Goal: Task Accomplishment & Management: Use online tool/utility

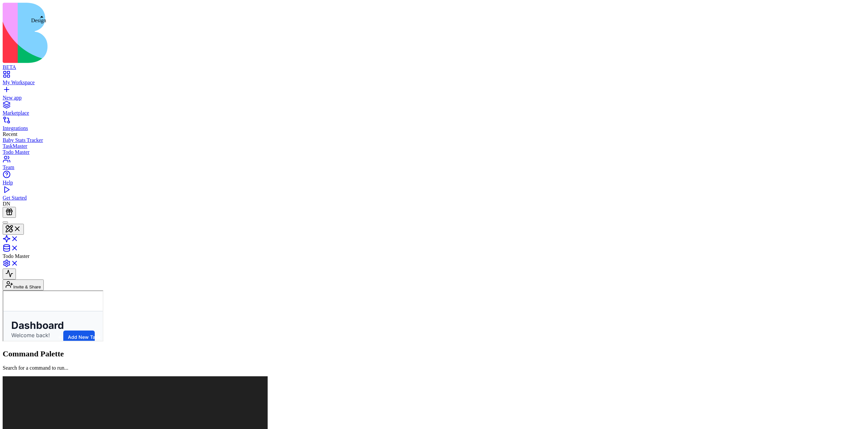
click at [24, 224] on button at bounding box center [13, 229] width 21 height 11
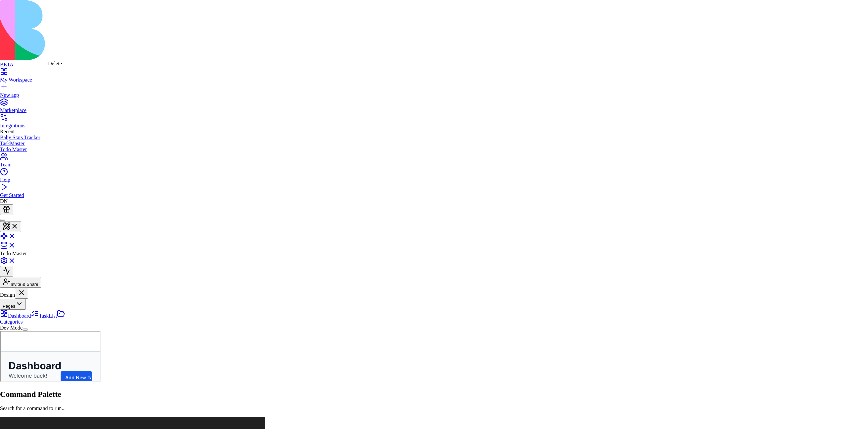
click at [46, 141] on html "BETA My Workspace New app Marketplace Integrations Recent Baby Stats Tracker Ta…" at bounding box center [424, 409] width 848 height 818
click at [55, 91] on html "BETA My Workspace New app Marketplace Integrations Recent Baby Stats Tracker Ta…" at bounding box center [424, 409] width 848 height 818
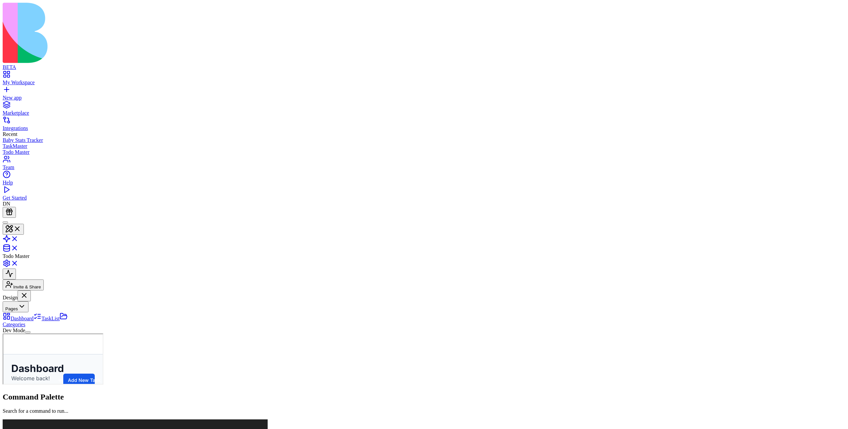
click at [667, 218] on header "Todo Master Invite & Share" at bounding box center [424, 254] width 843 height 73
click at [837, 12] on html "BETA My Workspace New app Marketplace Integrations Recent Baby Stats Tracker Ta…" at bounding box center [424, 410] width 848 height 821
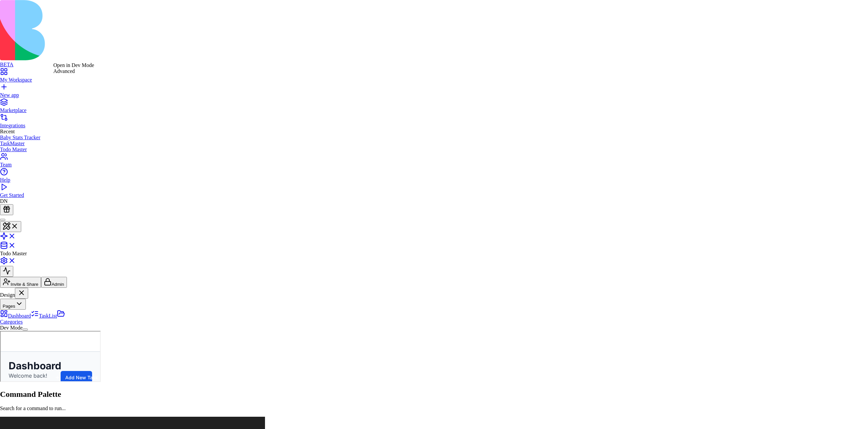
click at [69, 74] on div "Advanced" at bounding box center [73, 71] width 41 height 6
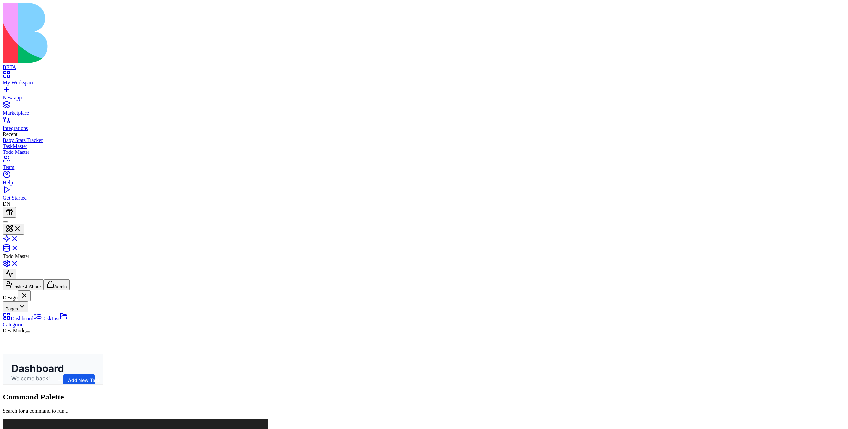
click at [36, 74] on link "My Workspace" at bounding box center [424, 80] width 843 height 12
click at [3, 333] on h1 "Todo Master" at bounding box center [3, 333] width 0 height 0
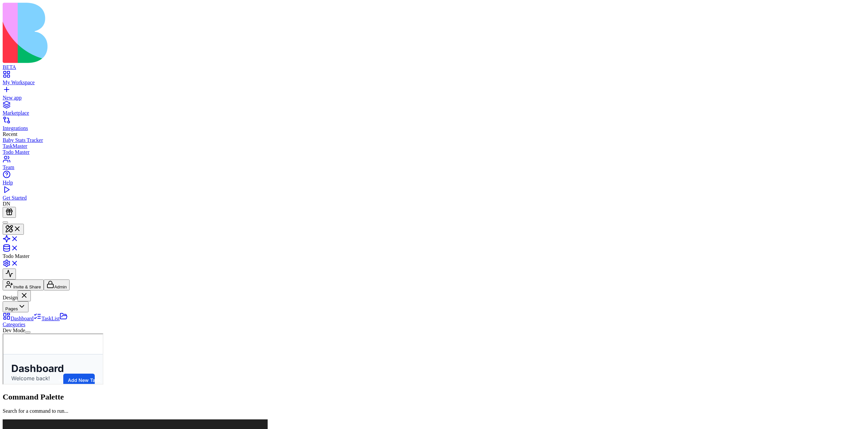
click at [3, 333] on h1 "Todo Master" at bounding box center [3, 333] width 0 height 0
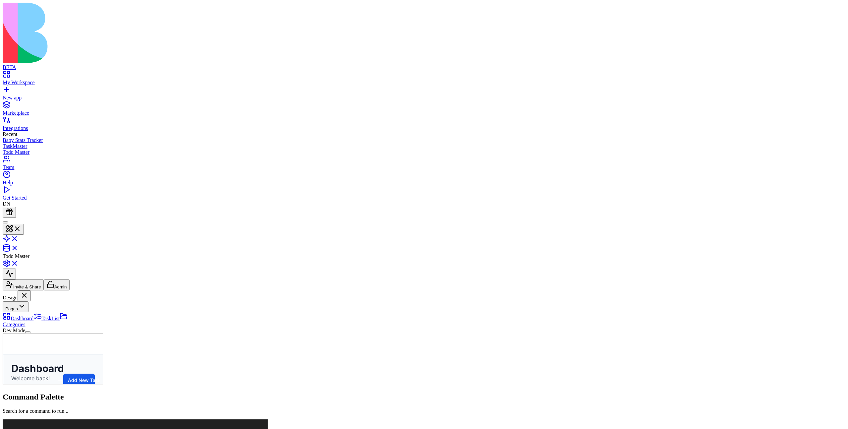
click at [3, 333] on h1 "Todo Master" at bounding box center [3, 333] width 0 height 0
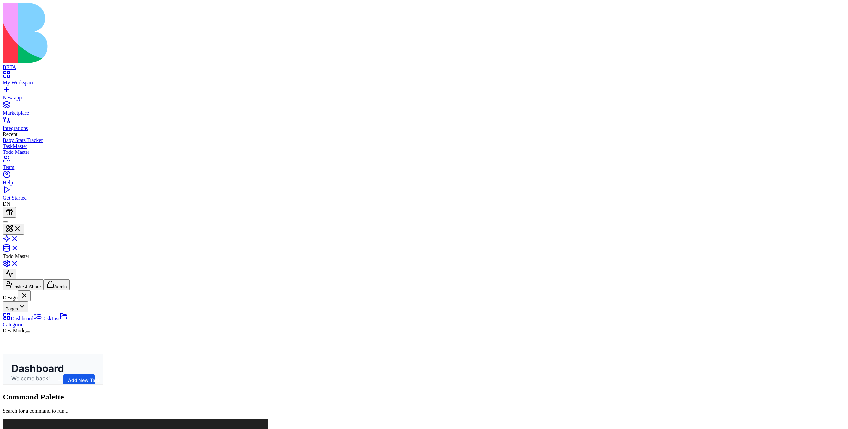
click at [3, 333] on h1 "Todo Master" at bounding box center [3, 333] width 0 height 0
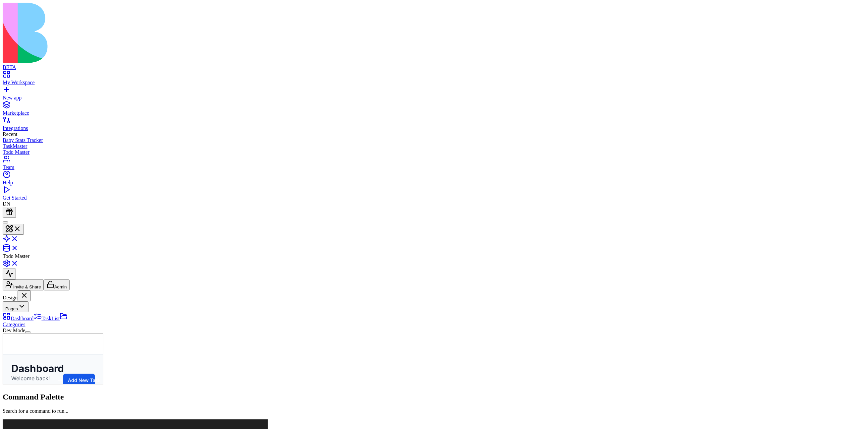
click at [3, 333] on h1 "Todo Master" at bounding box center [3, 333] width 0 height 0
click at [19, 238] on link at bounding box center [11, 241] width 16 height 6
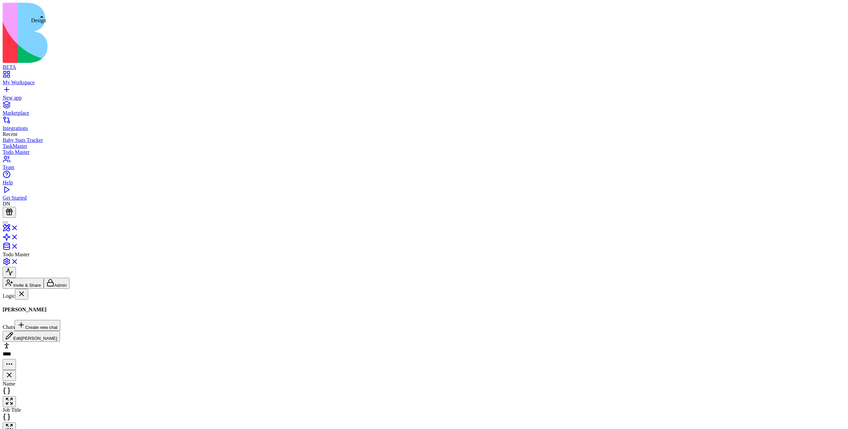
click at [19, 227] on link at bounding box center [11, 230] width 16 height 6
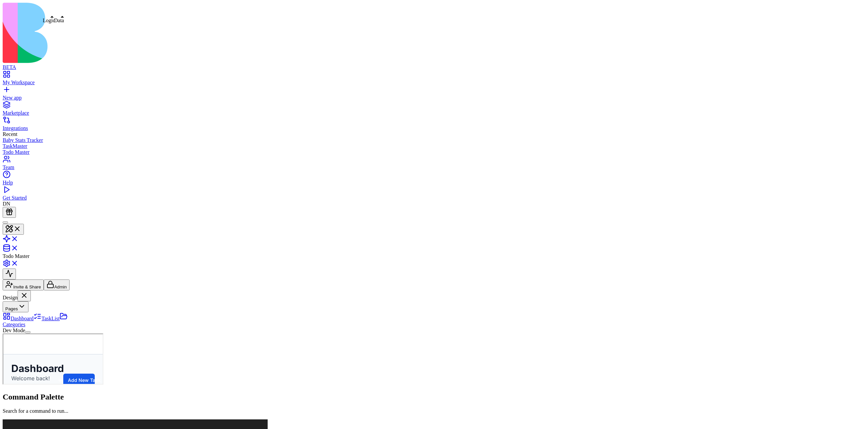
click at [19, 247] on link at bounding box center [11, 250] width 16 height 6
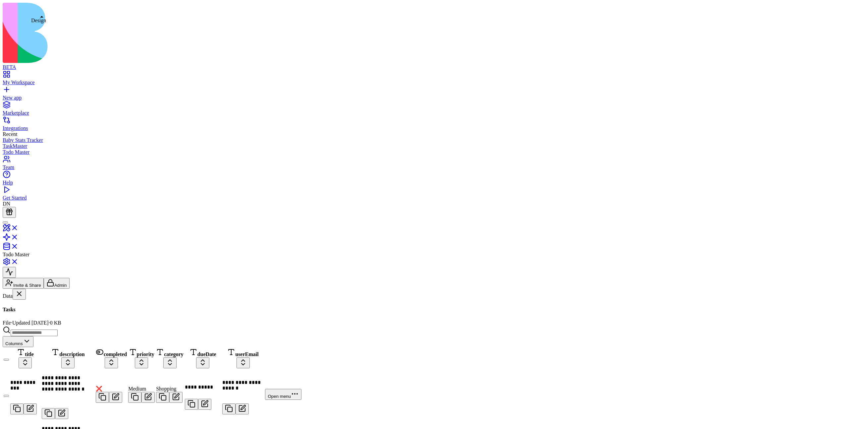
click at [19, 227] on link at bounding box center [11, 230] width 16 height 6
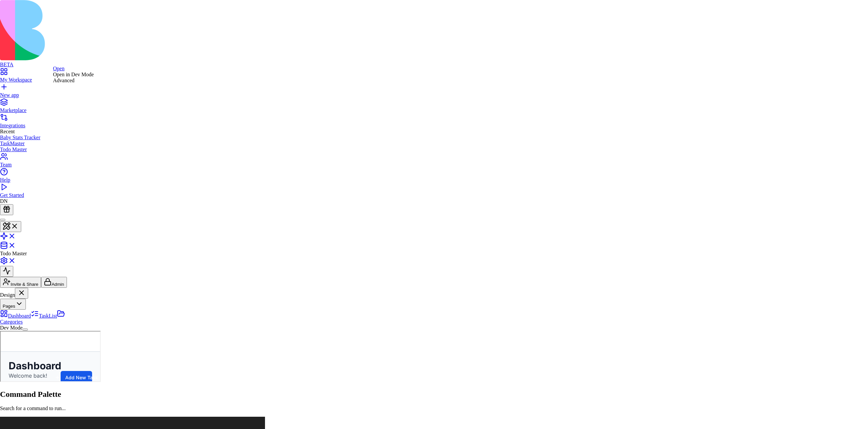
click at [69, 157] on html "BETA My Workspace New app Marketplace Integrations Recent Baby Stats Tracker Ta…" at bounding box center [424, 409] width 848 height 818
click at [37, 60] on html "BETA My Workspace New app Marketplace Integrations Recent Baby Stats Tracker Ta…" at bounding box center [424, 409] width 848 height 818
click at [91, 84] on link "Open" at bounding box center [85, 82] width 12 height 6
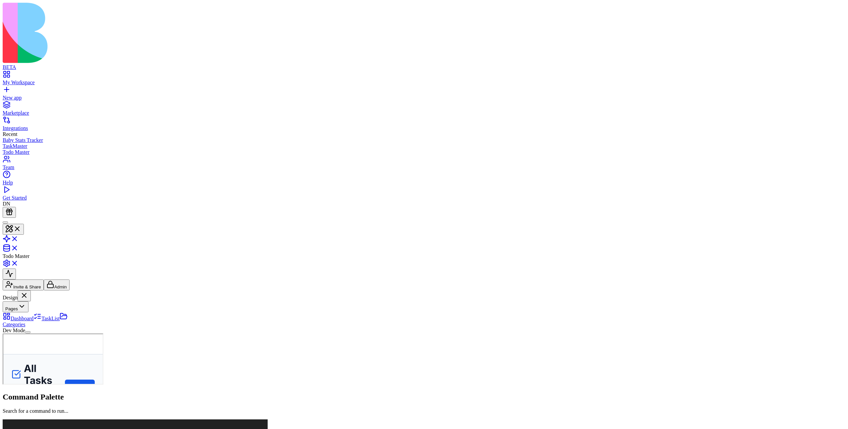
click at [33, 315] on link "Dashboard" at bounding box center [18, 318] width 31 height 6
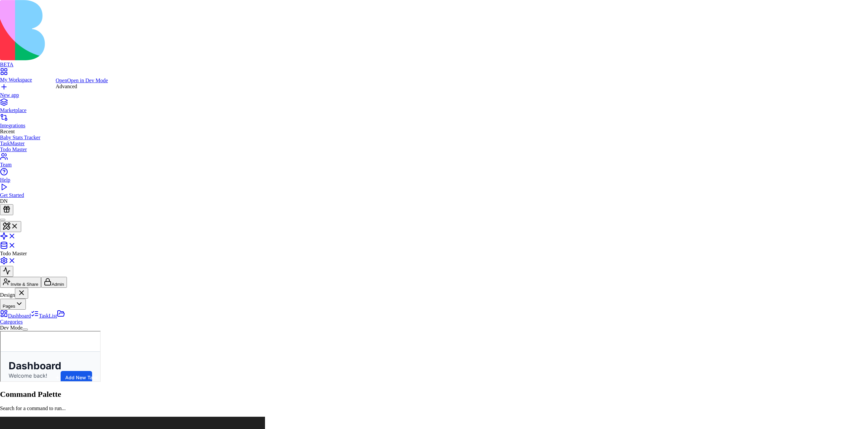
click at [73, 83] on link "Open in Dev Mode" at bounding box center [87, 81] width 41 height 6
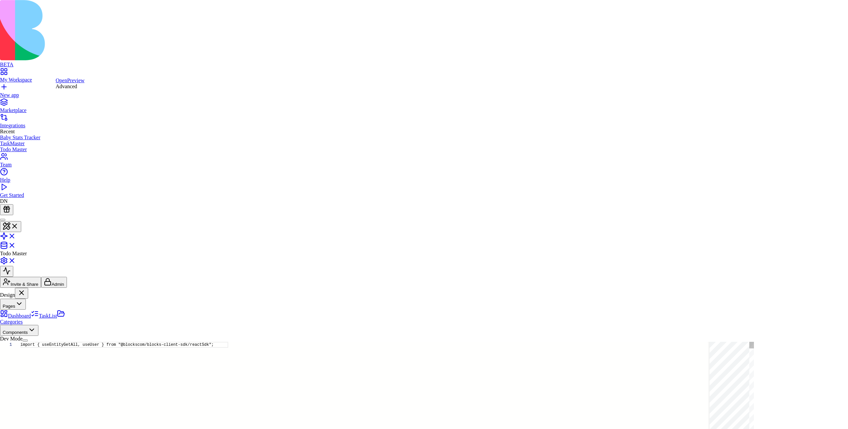
type textarea "**********"
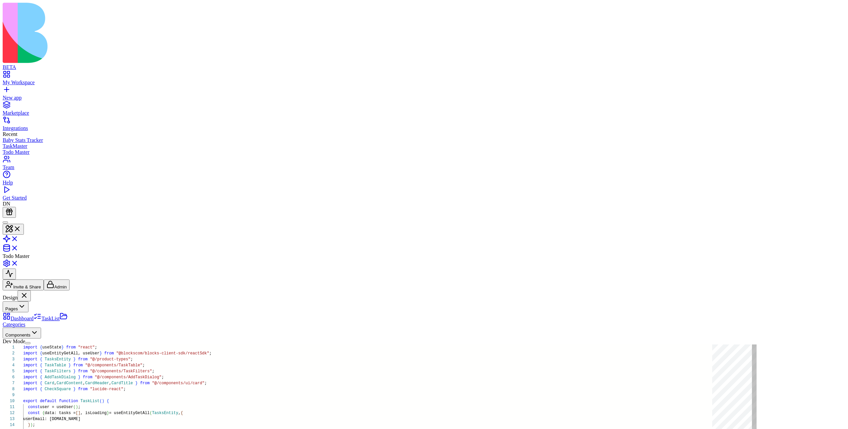
scroll to position [18, 0]
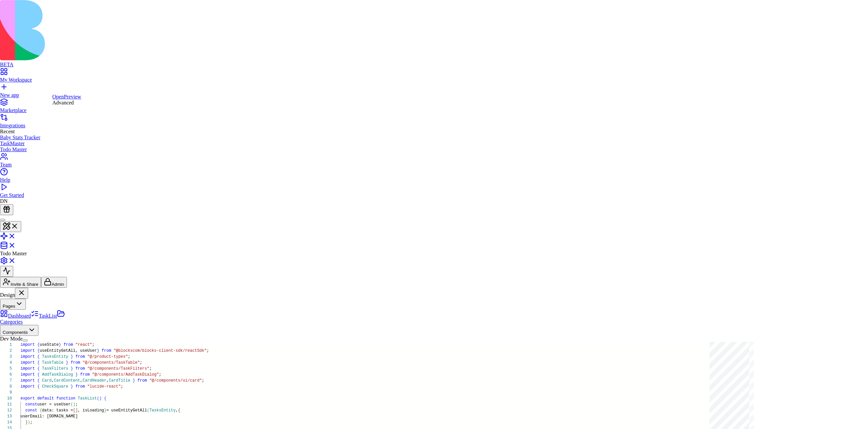
click at [65, 99] on link "Preview" at bounding box center [72, 97] width 17 height 6
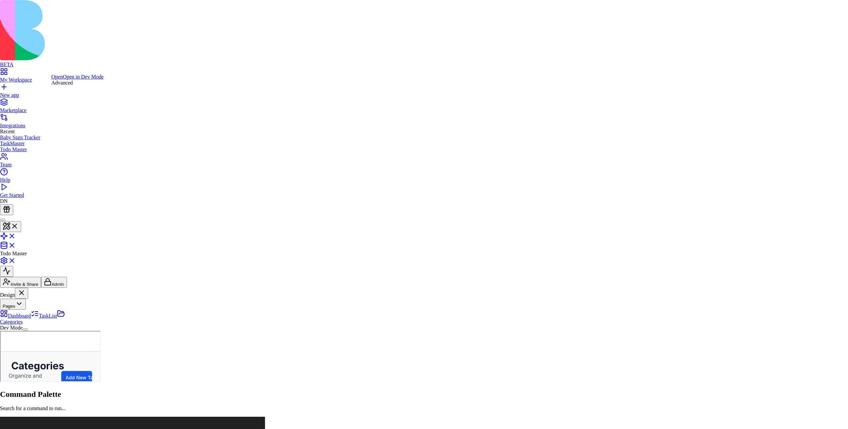
click at [70, 86] on div "Advanced" at bounding box center [77, 83] width 52 height 6
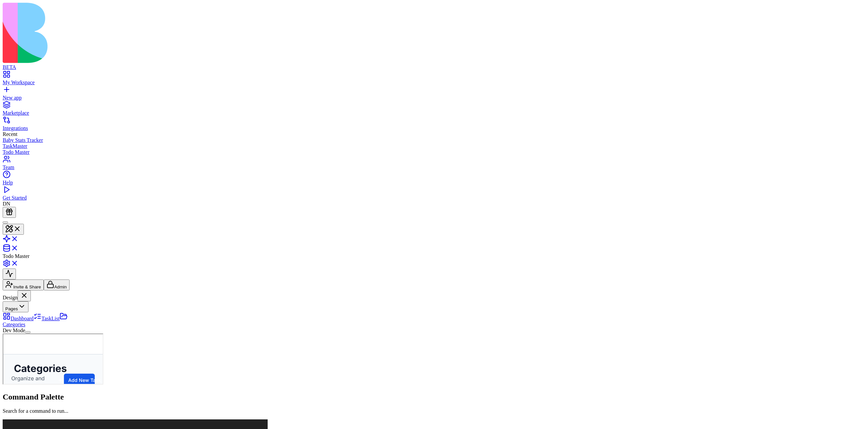
click at [33, 315] on link "Dashboard" at bounding box center [18, 318] width 31 height 6
click at [45, 315] on link "TaskList" at bounding box center [46, 318] width 26 height 6
click at [28, 301] on button "Pages" at bounding box center [16, 306] width 26 height 11
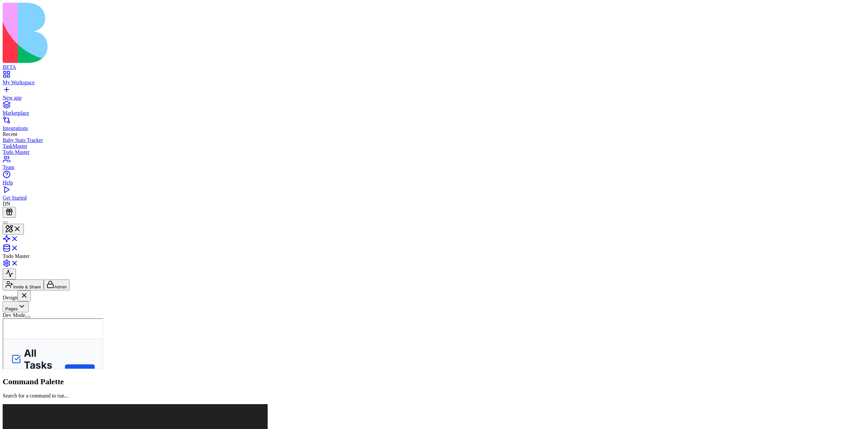
click at [28, 301] on button "Pages" at bounding box center [16, 306] width 26 height 11
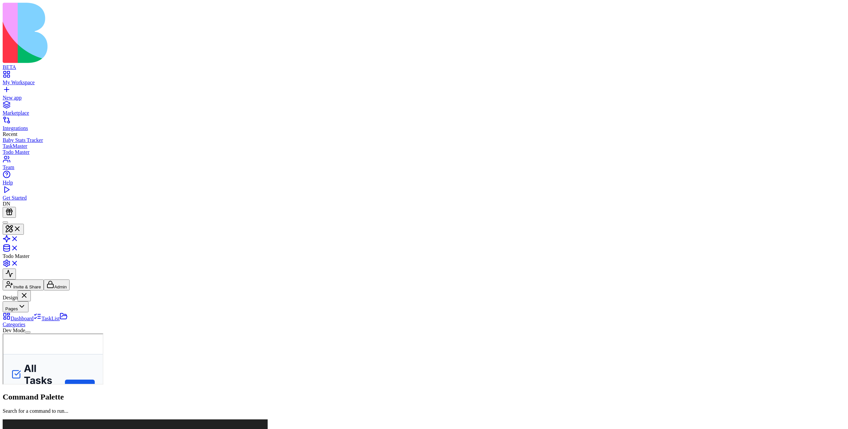
click at [59, 315] on link "TaskList" at bounding box center [46, 318] width 26 height 6
click at [33, 315] on link "Dashboard" at bounding box center [18, 318] width 31 height 6
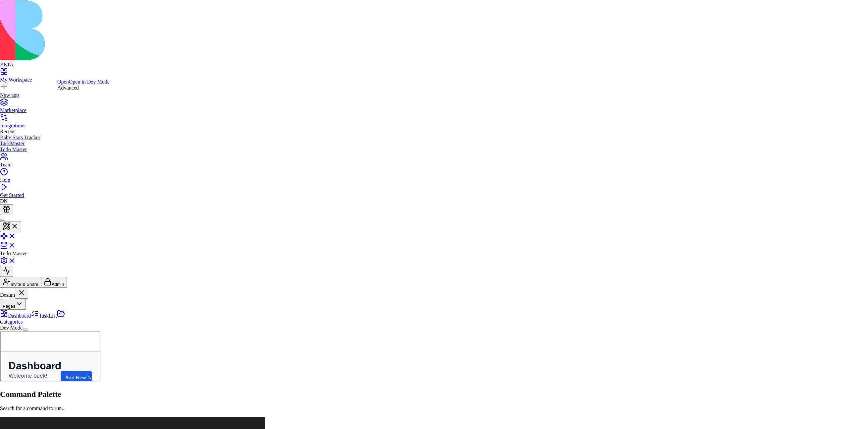
click at [77, 84] on link "Open in Dev Mode" at bounding box center [89, 82] width 41 height 6
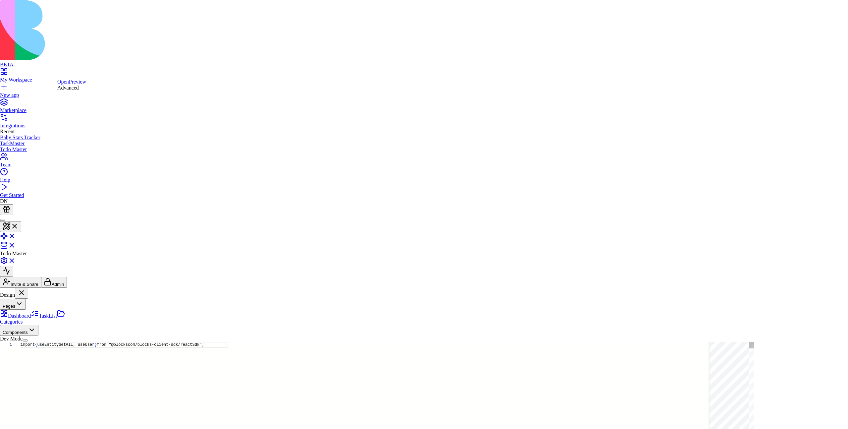
type textarea "**********"
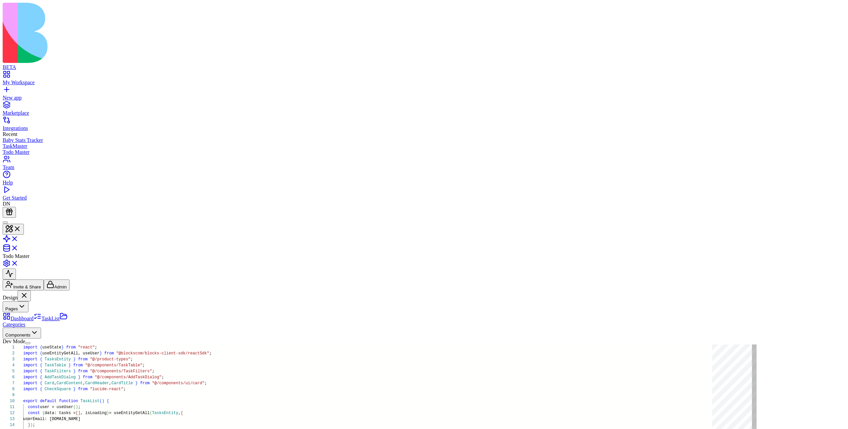
scroll to position [18, 0]
click at [41, 327] on button "Components" at bounding box center [22, 332] width 38 height 11
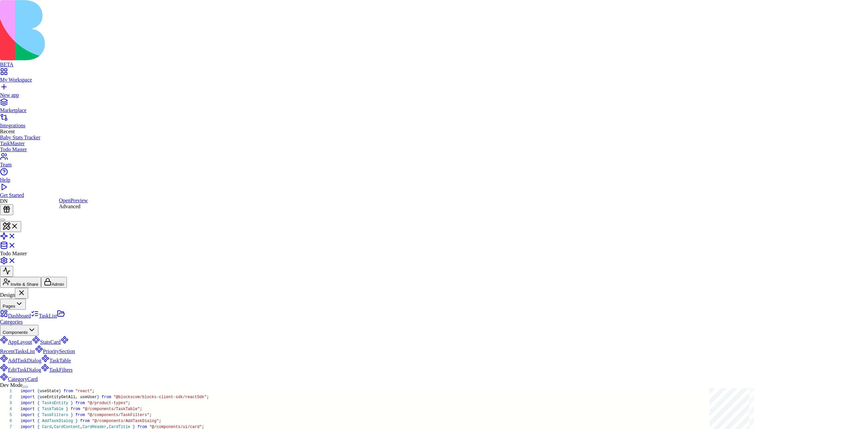
click at [70, 209] on div "Advanced" at bounding box center [73, 206] width 29 height 6
click at [65, 216] on div "Advanced" at bounding box center [63, 213] width 29 height 6
type textarea "**********"
click at [64, 242] on div "Advanced" at bounding box center [60, 239] width 29 height 6
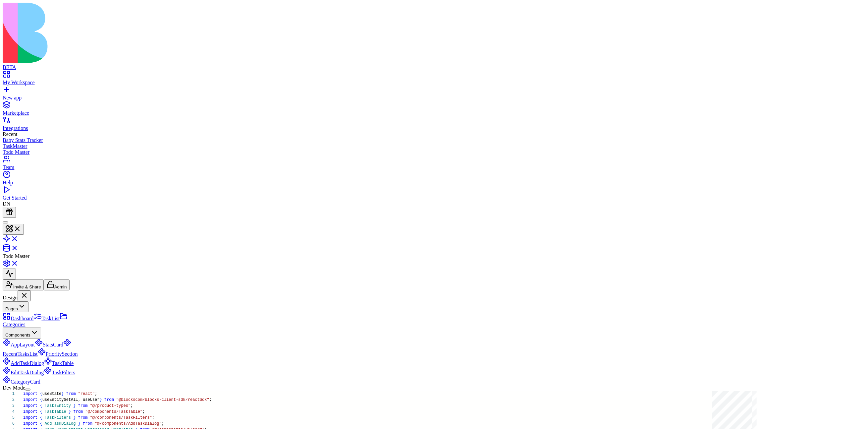
click at [41, 327] on button "Components" at bounding box center [22, 332] width 38 height 11
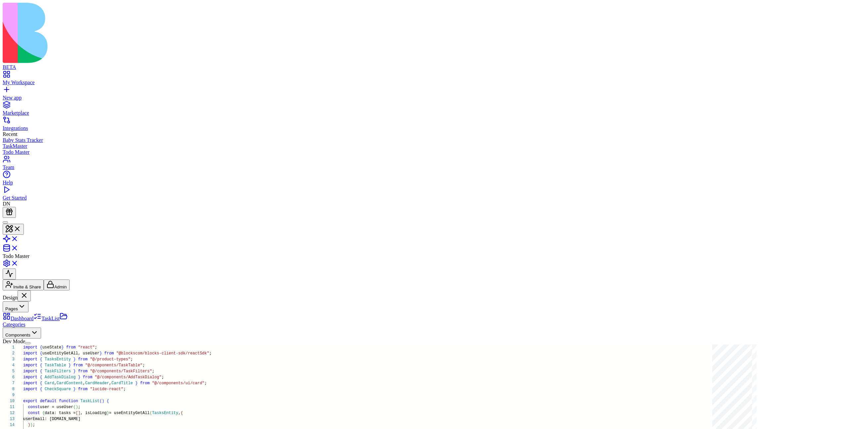
click at [28, 301] on button "Pages" at bounding box center [16, 306] width 26 height 11
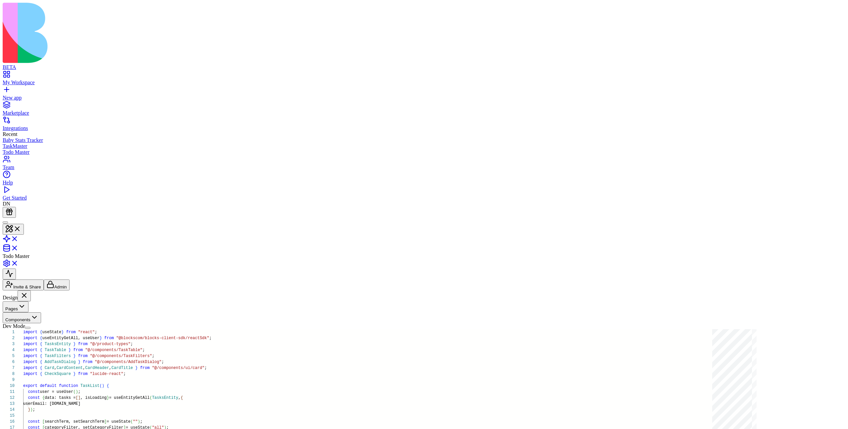
click at [28, 301] on button "Pages" at bounding box center [16, 306] width 26 height 11
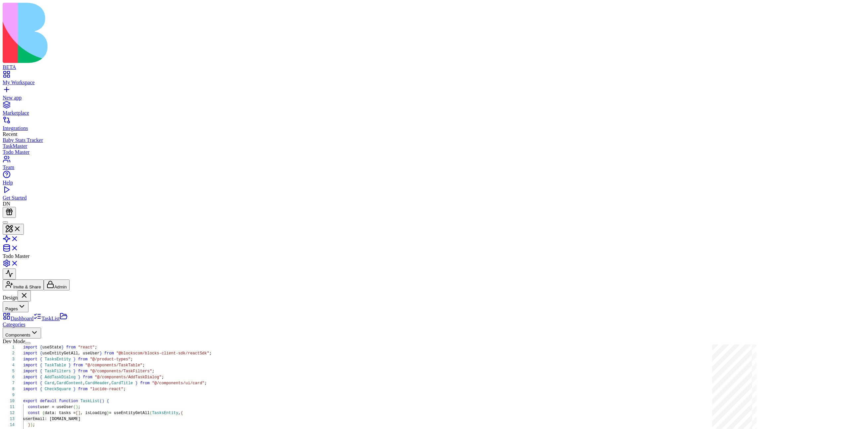
click at [28, 301] on button "Pages" at bounding box center [16, 306] width 26 height 11
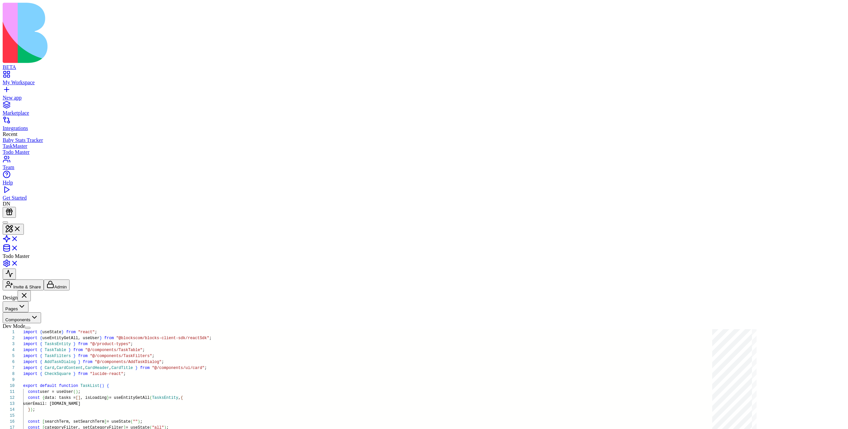
click at [30, 80] on div "My Workspace" at bounding box center [424, 83] width 843 height 6
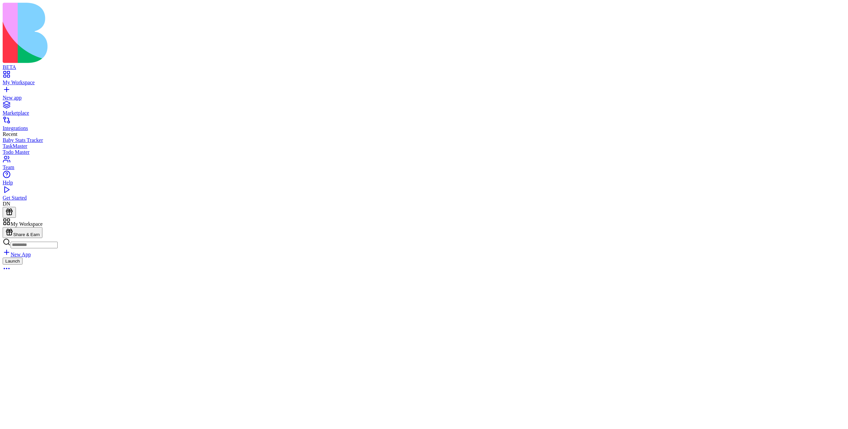
click at [23, 257] on button "Launch" at bounding box center [13, 260] width 20 height 7
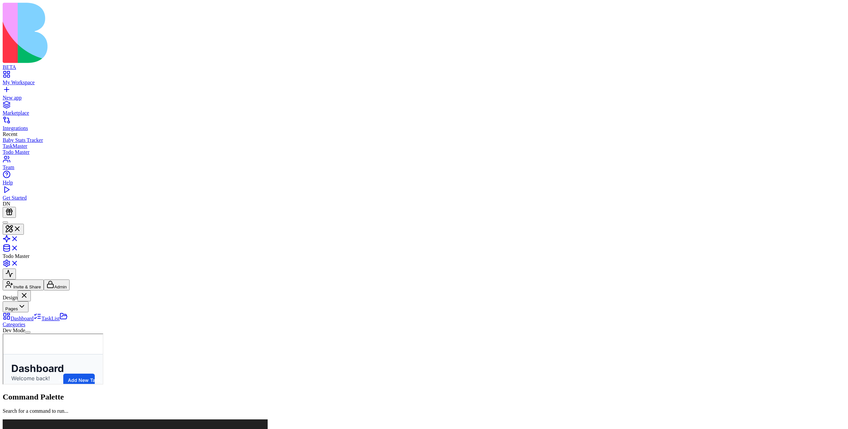
click at [49, 315] on link "Categories" at bounding box center [35, 321] width 65 height 12
click at [43, 315] on link "TaskList" at bounding box center [46, 318] width 26 height 6
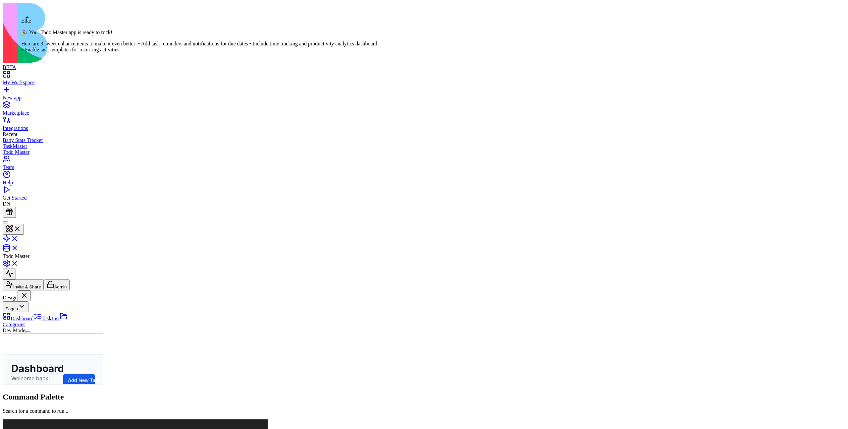
click at [5, 222] on div at bounding box center [5, 222] width 0 height 0
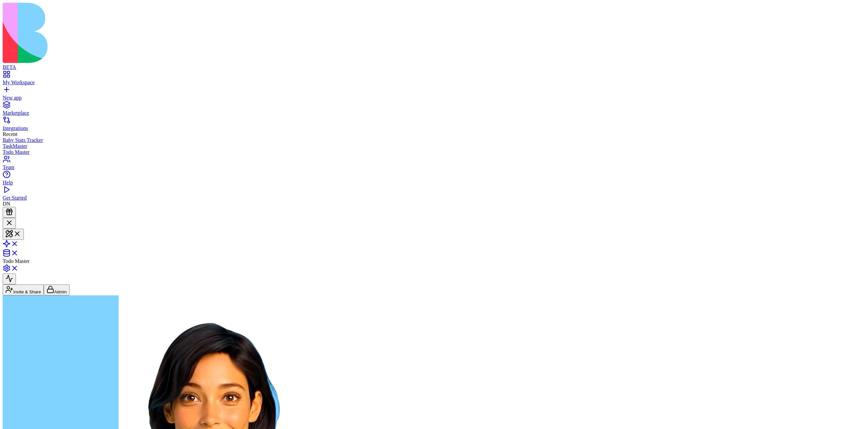
click at [13, 219] on div at bounding box center [9, 223] width 8 height 9
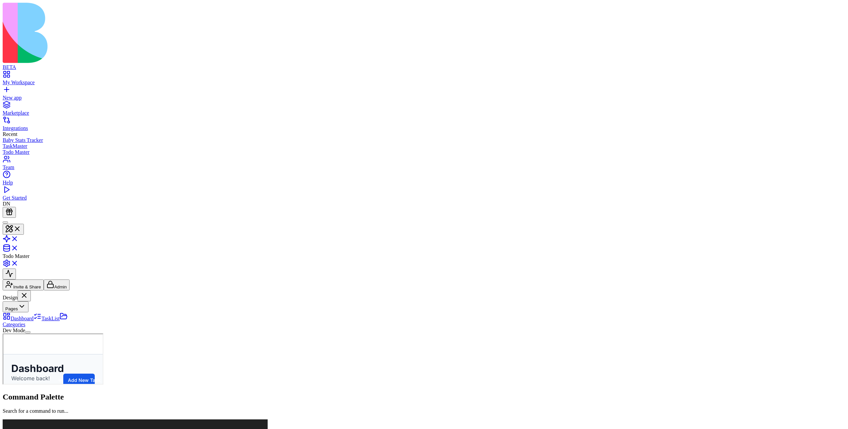
click at [5, 222] on div at bounding box center [5, 222] width 0 height 0
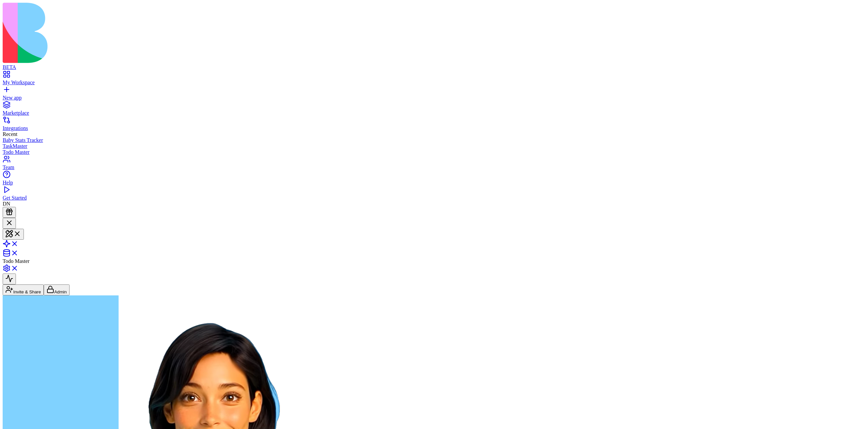
click at [13, 219] on div at bounding box center [9, 223] width 8 height 9
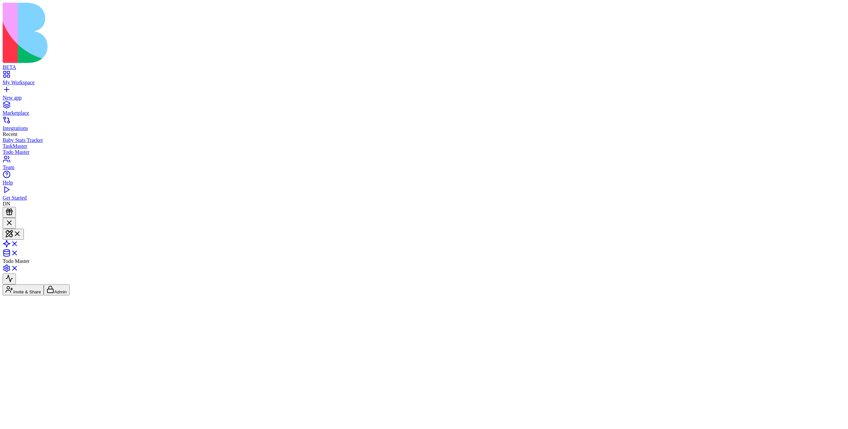
click at [13, 228] on div at bounding box center [9, 228] width 8 height 0
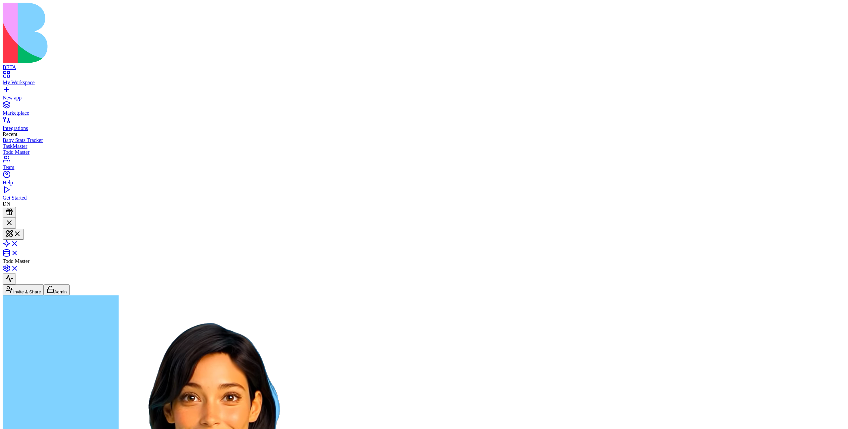
click at [13, 219] on div at bounding box center [9, 223] width 8 height 9
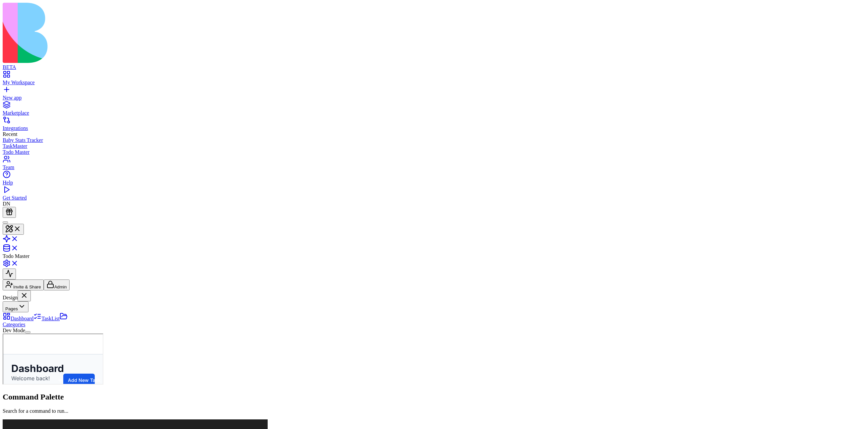
click at [5, 222] on div at bounding box center [5, 222] width 0 height 0
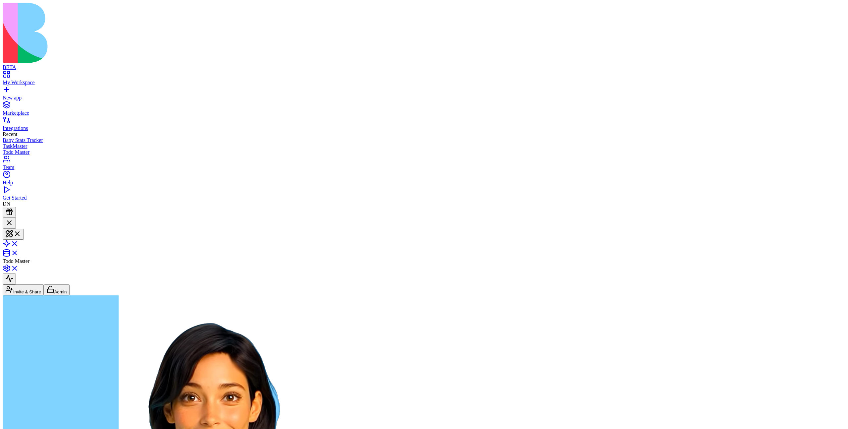
click at [13, 219] on div at bounding box center [9, 223] width 8 height 9
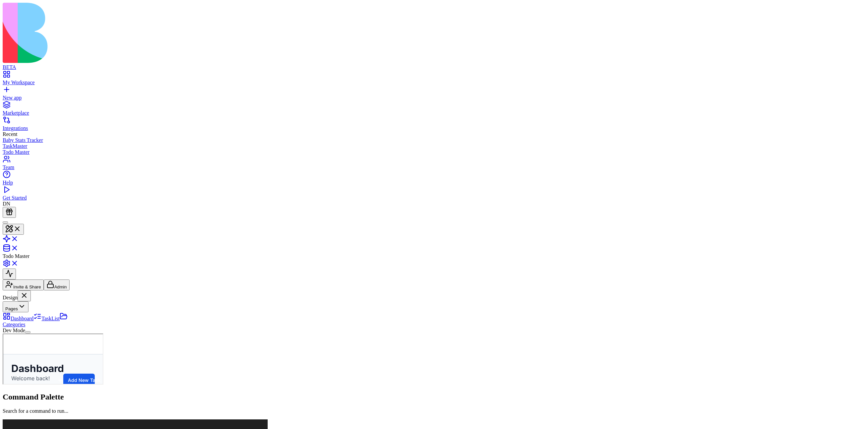
click at [5, 222] on div at bounding box center [5, 222] width 0 height 0
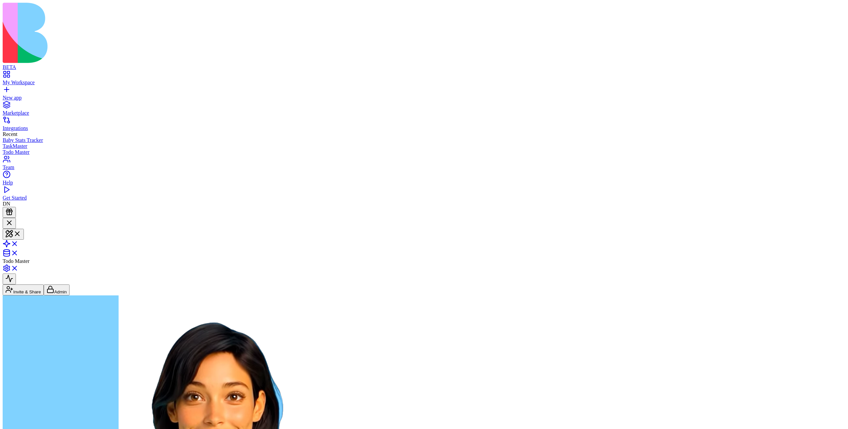
scroll to position [60, 0]
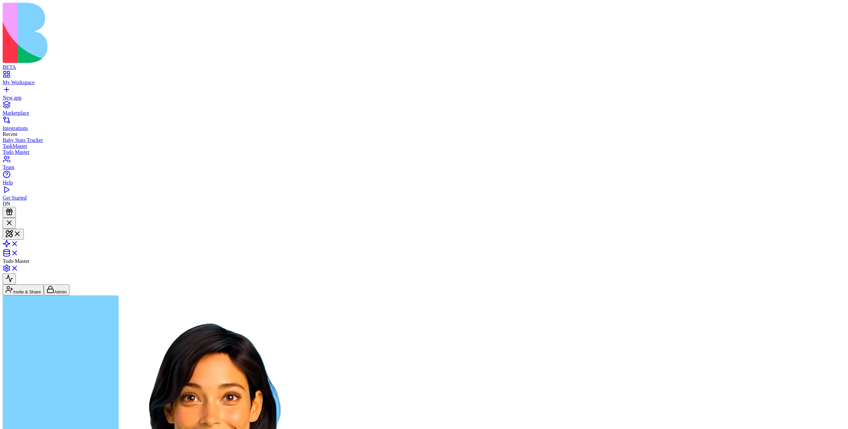
scroll to position [0, 0]
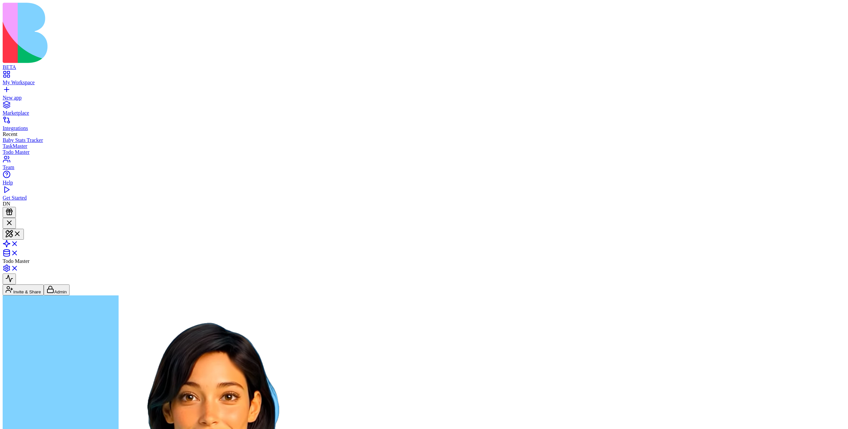
click at [11, 89] on link "New app" at bounding box center [424, 95] width 843 height 12
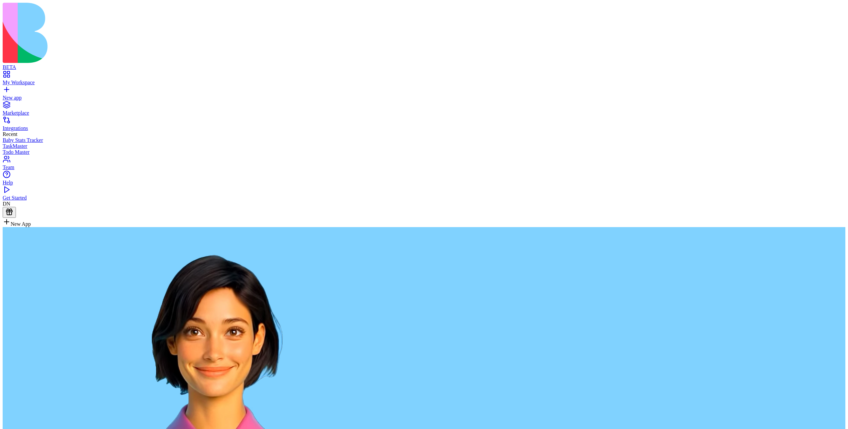
type textarea "**********"
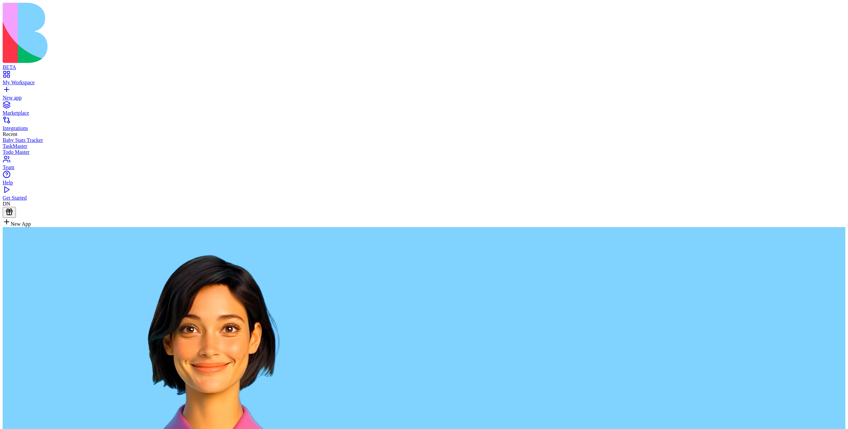
click at [48, 80] on div "My Workspace" at bounding box center [424, 83] width 843 height 6
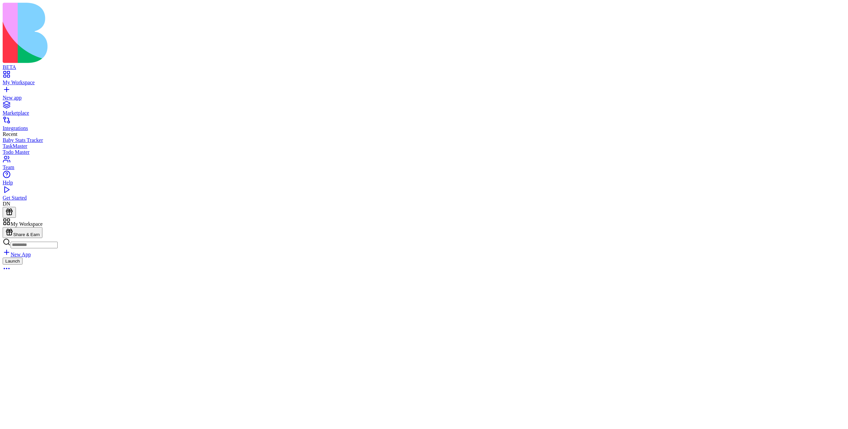
click at [23, 257] on button "Launch" at bounding box center [13, 260] width 20 height 7
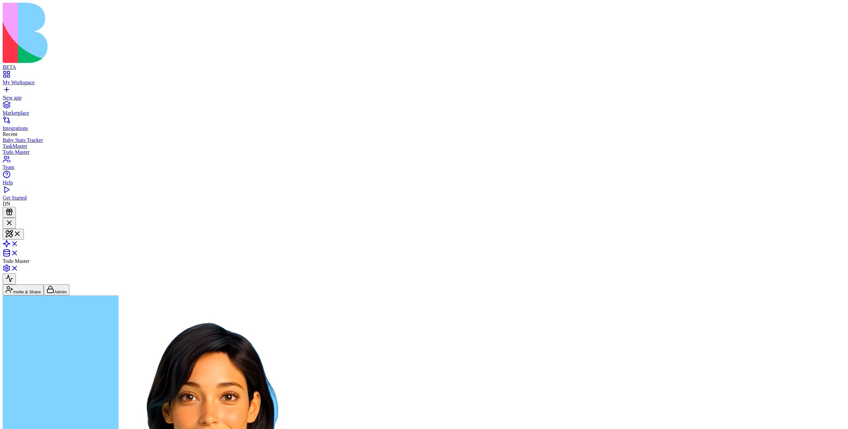
click at [6, 89] on link "New app" at bounding box center [424, 95] width 843 height 12
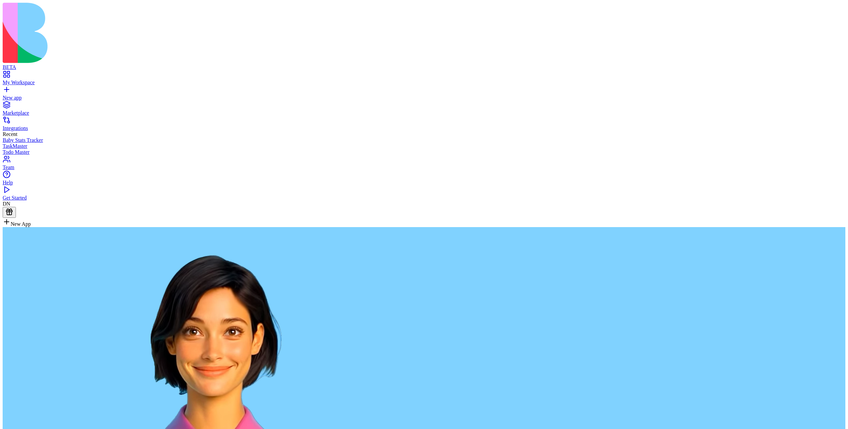
type textarea "**********"
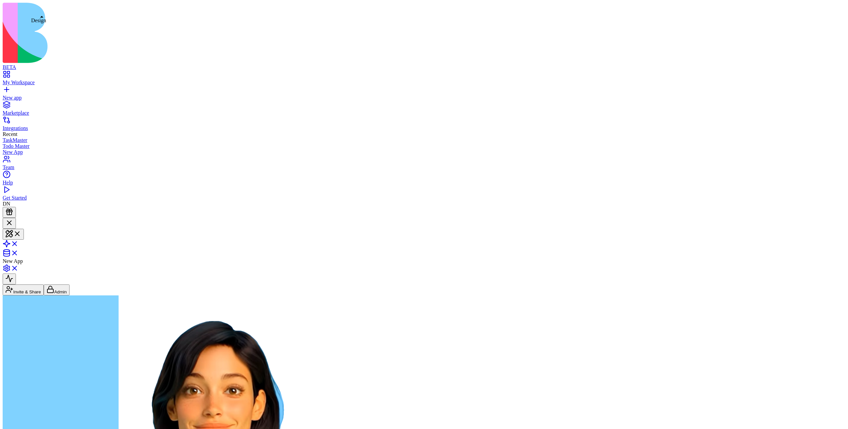
click at [24, 229] on button at bounding box center [13, 234] width 21 height 11
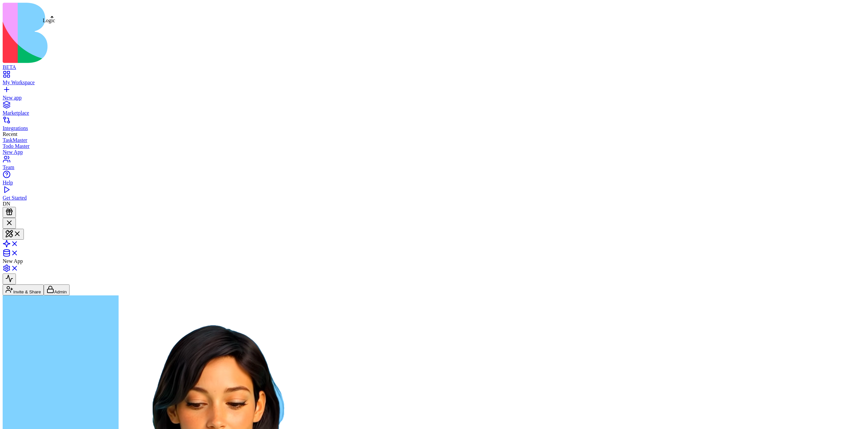
click at [24, 229] on button at bounding box center [13, 234] width 21 height 11
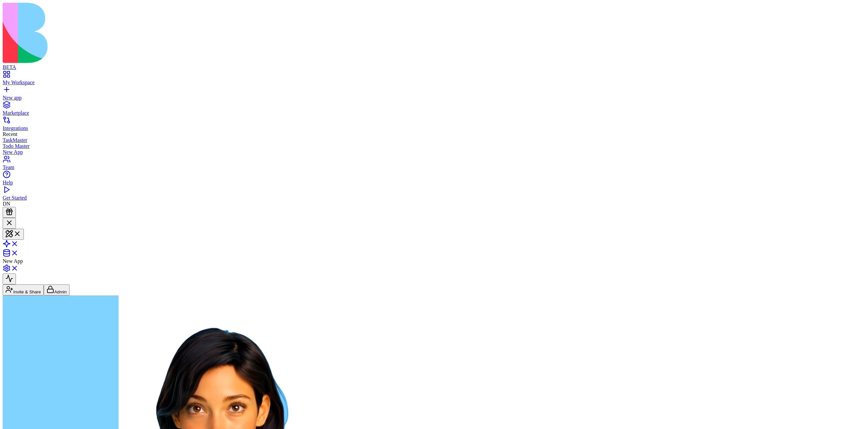
click at [24, 229] on button at bounding box center [13, 234] width 21 height 11
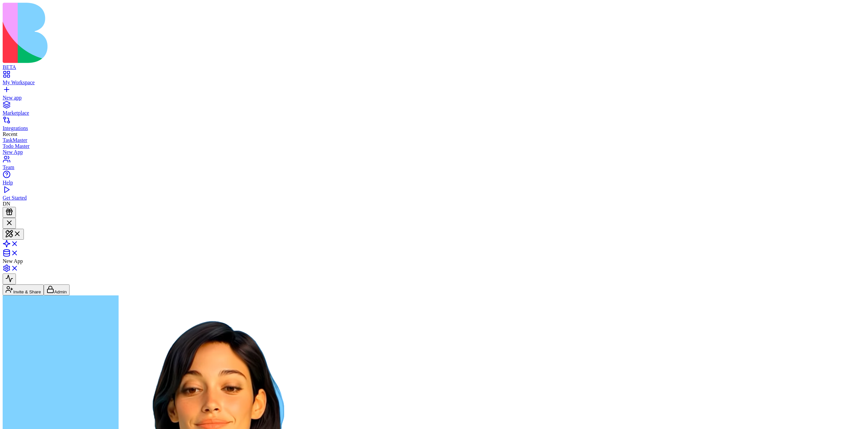
click at [24, 229] on button at bounding box center [13, 234] width 21 height 11
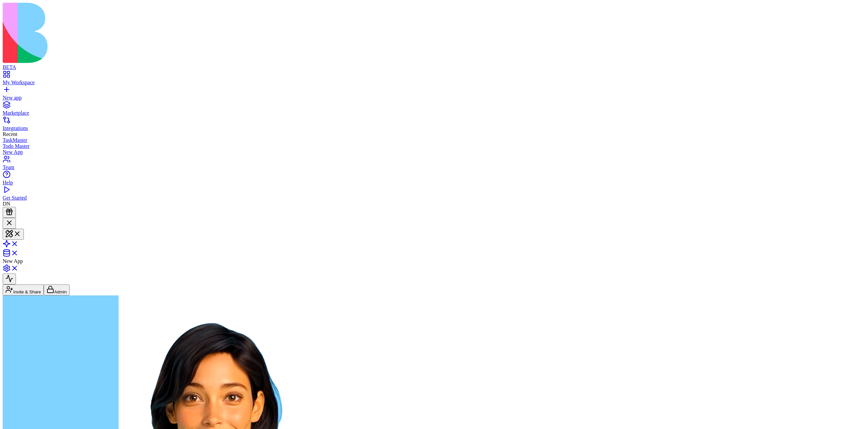
click at [24, 229] on button at bounding box center [13, 234] width 21 height 11
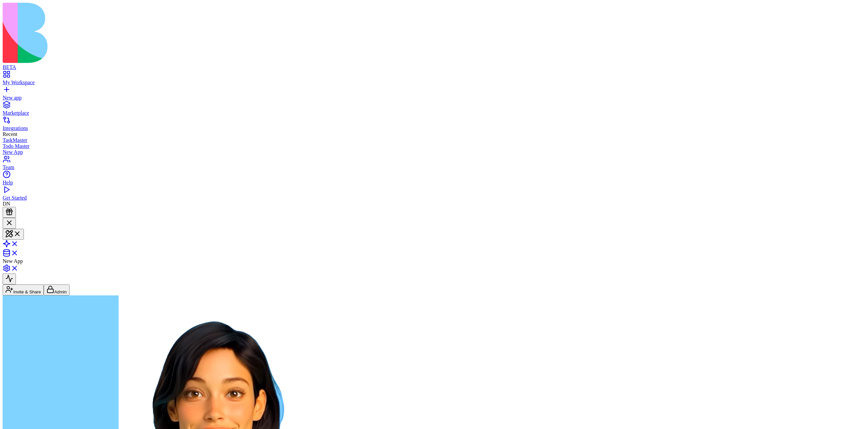
click at [24, 229] on button at bounding box center [13, 234] width 21 height 11
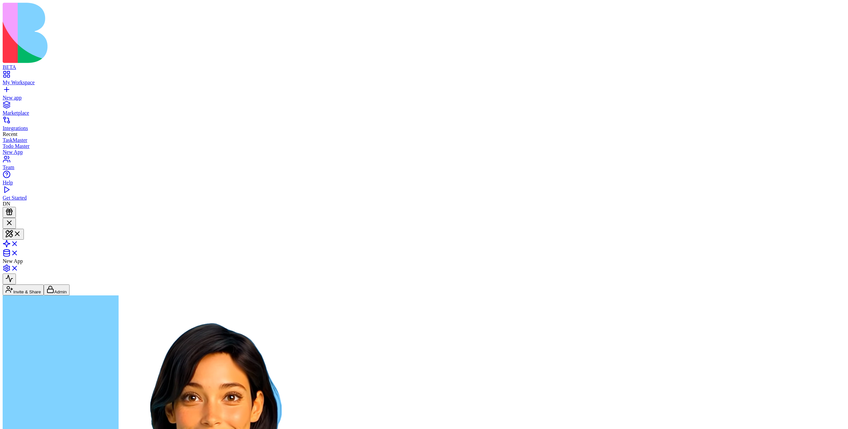
click at [24, 229] on button at bounding box center [13, 234] width 21 height 11
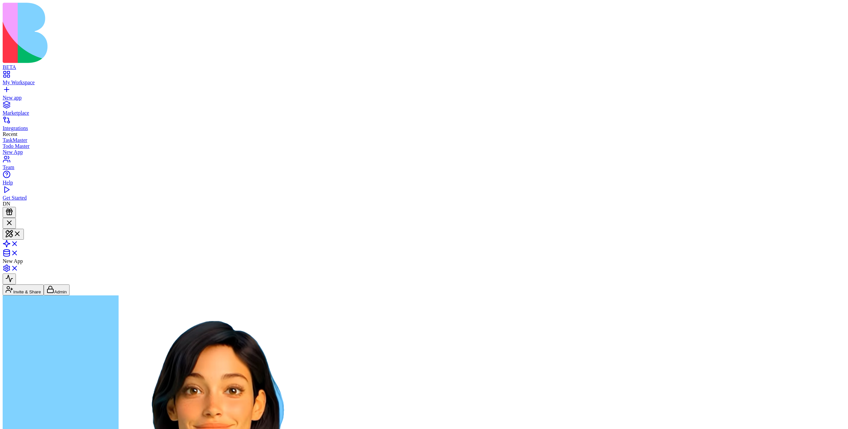
click at [24, 229] on button at bounding box center [13, 234] width 21 height 11
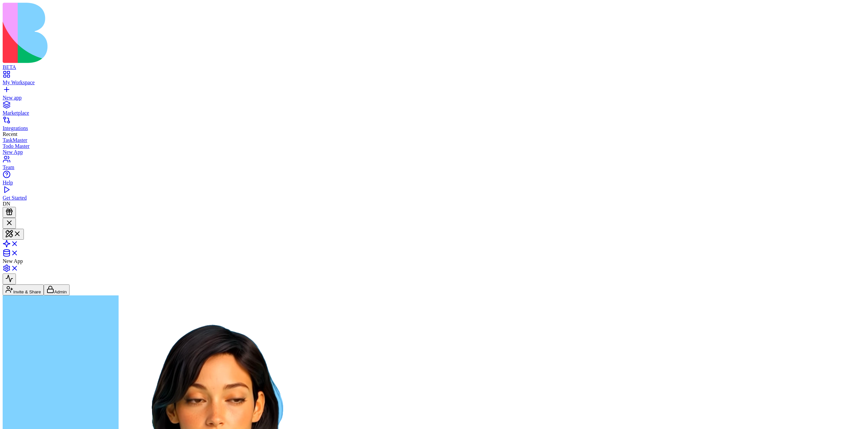
click at [24, 229] on button at bounding box center [13, 234] width 21 height 11
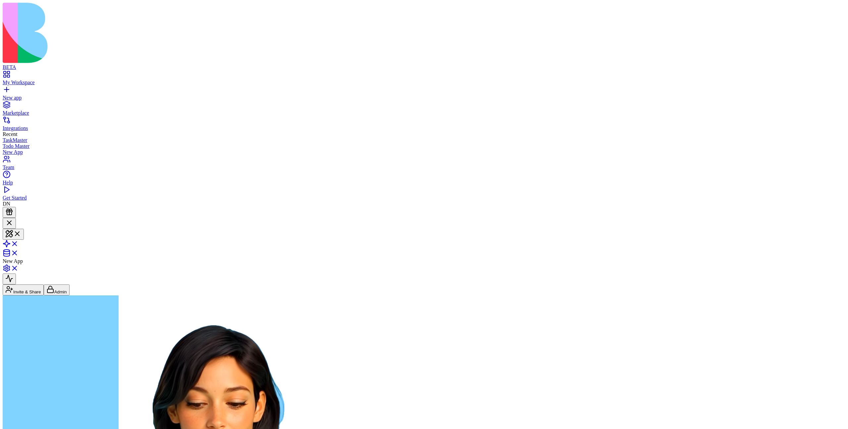
click at [24, 229] on button at bounding box center [13, 234] width 21 height 11
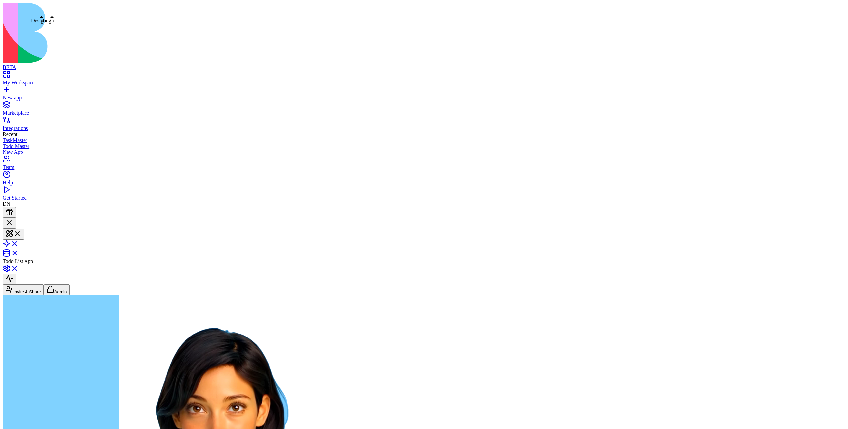
scroll to position [32, 0]
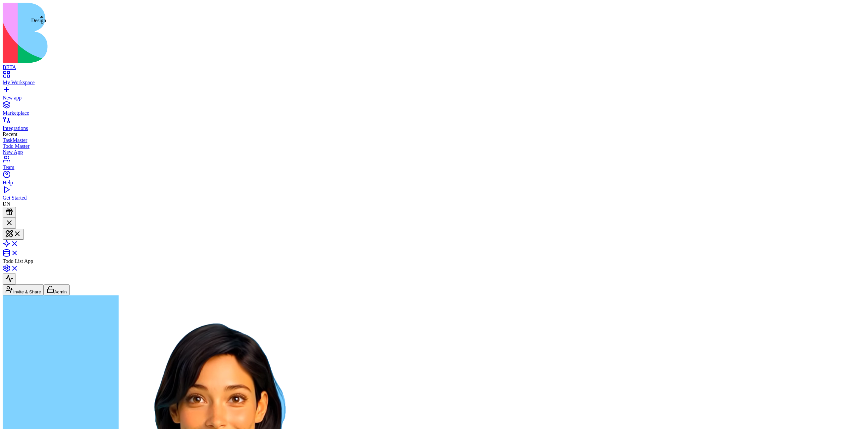
click at [21, 234] on span at bounding box center [21, 236] width 0 height 5
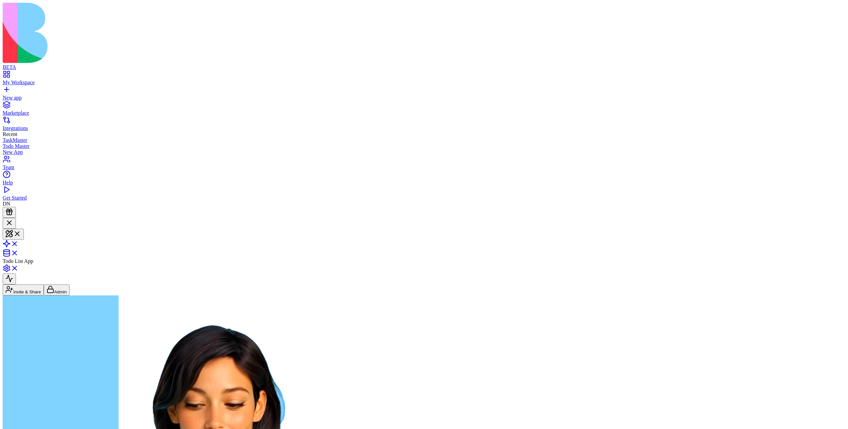
scroll to position [42, 0]
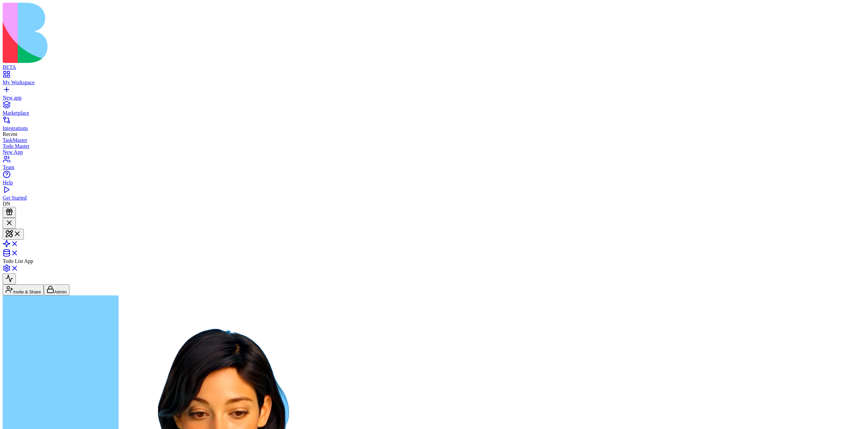
type textarea "**********"
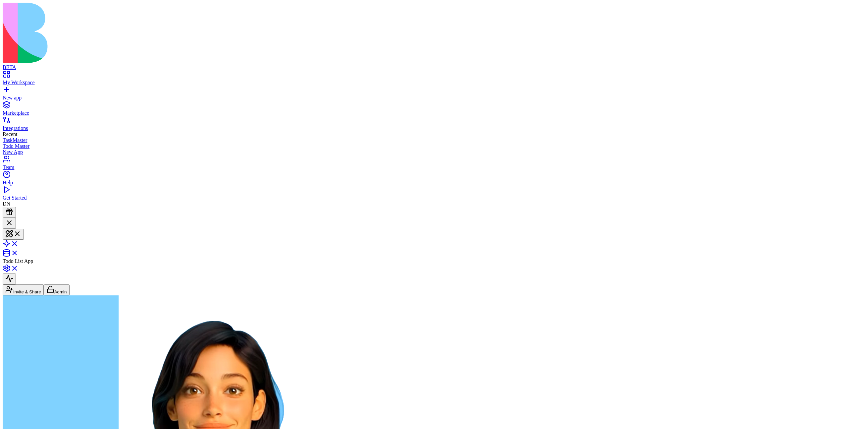
scroll to position [60, 0]
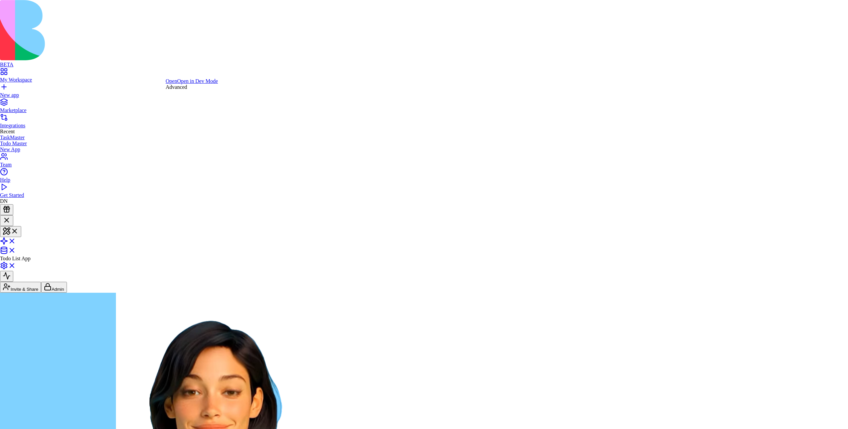
click at [186, 84] on link "Open in Dev Mode" at bounding box center [197, 81] width 41 height 6
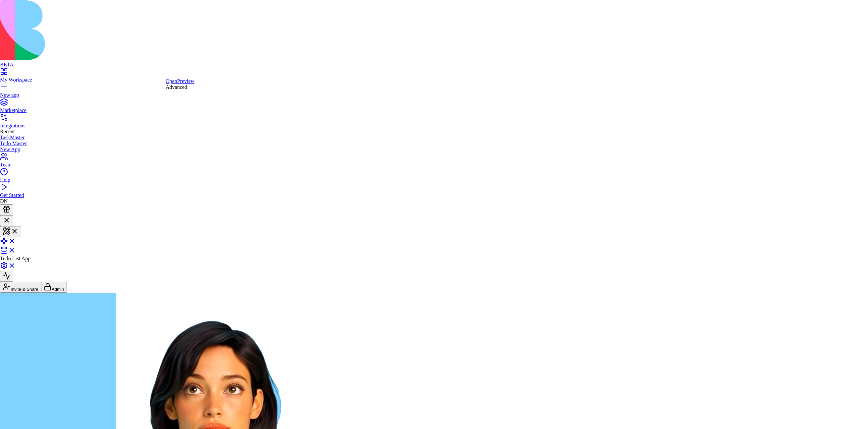
scroll to position [36, 0]
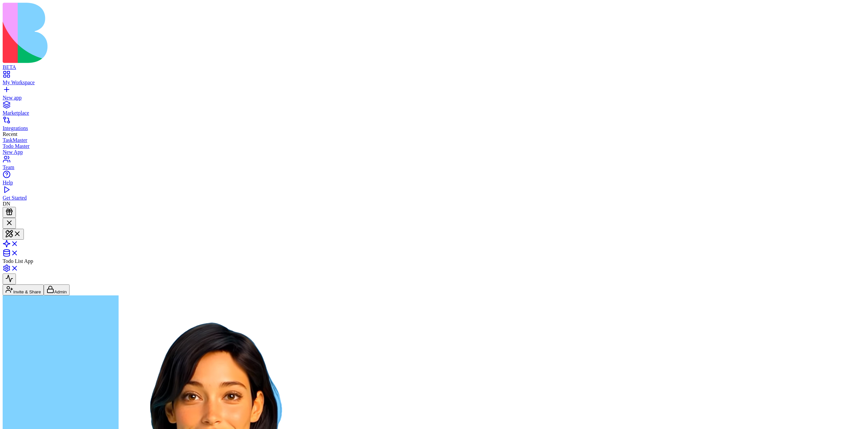
type textarea "**********"
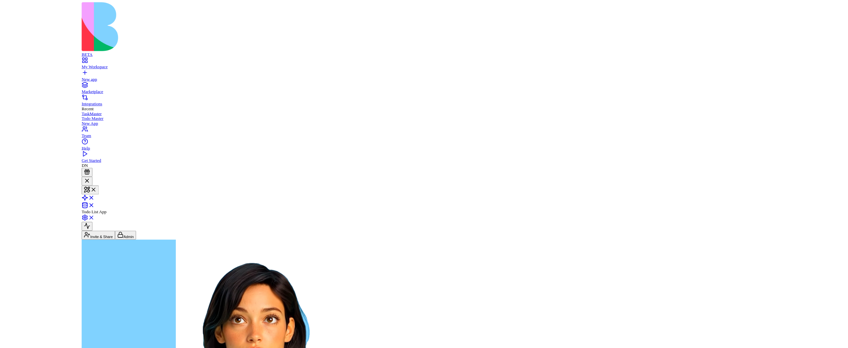
scroll to position [42, 0]
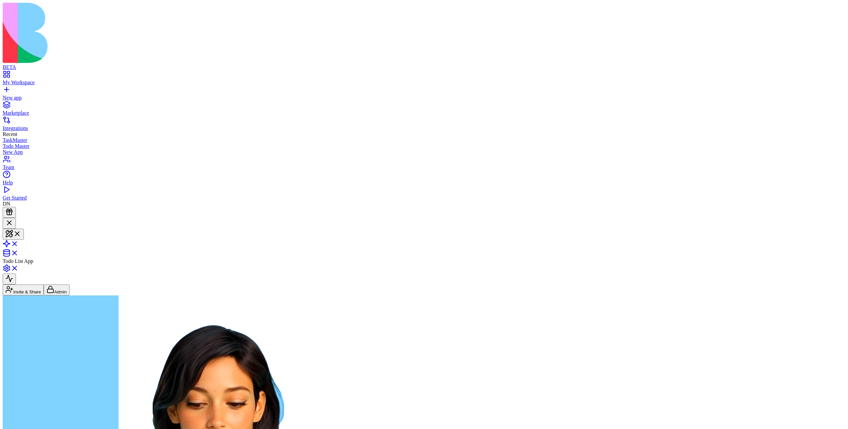
type button "on"
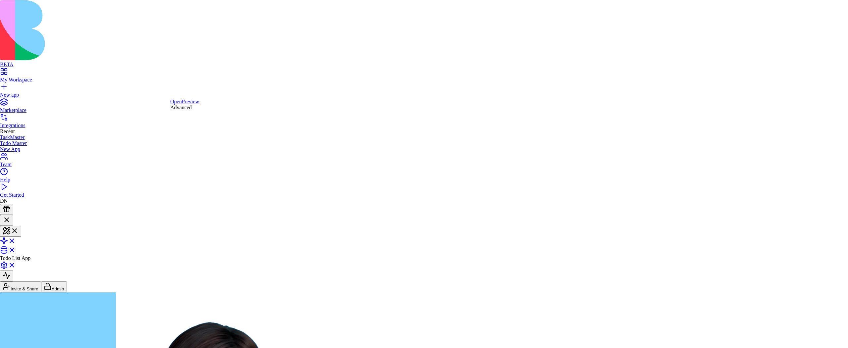
click at [182, 104] on link "Open" at bounding box center [176, 102] width 12 height 6
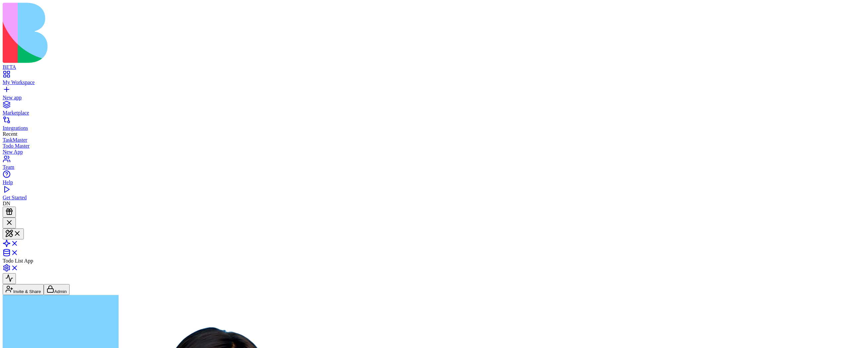
scroll to position [48, 0]
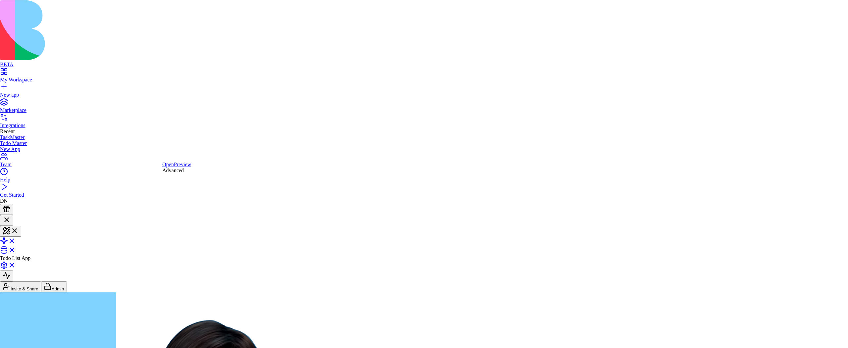
drag, startPoint x: 175, startPoint y: 162, endPoint x: 175, endPoint y: 167, distance: 5.0
click at [175, 167] on div "Open Preview Advanced" at bounding box center [176, 168] width 29 height 12
type textarea "**********"
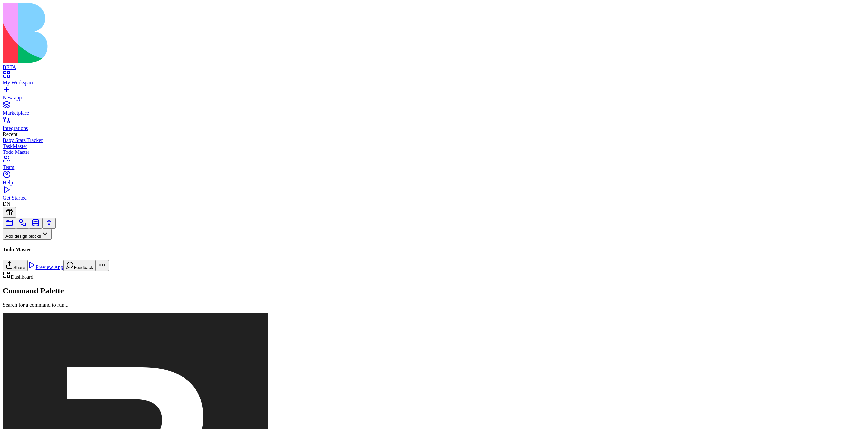
click at [96, 254] on html "BETA My Workspace New app Marketplace Integrations Recent Baby Stats Tracker Ta…" at bounding box center [424, 357] width 848 height 715
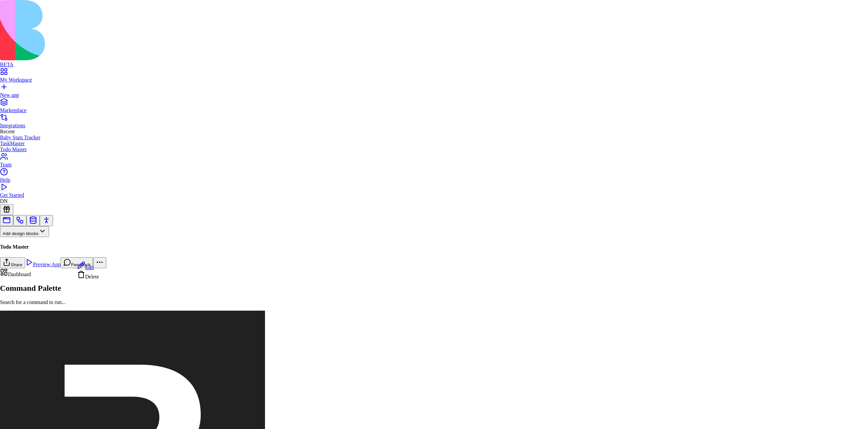
click at [99, 279] on span "Delete" at bounding box center [92, 277] width 14 height 6
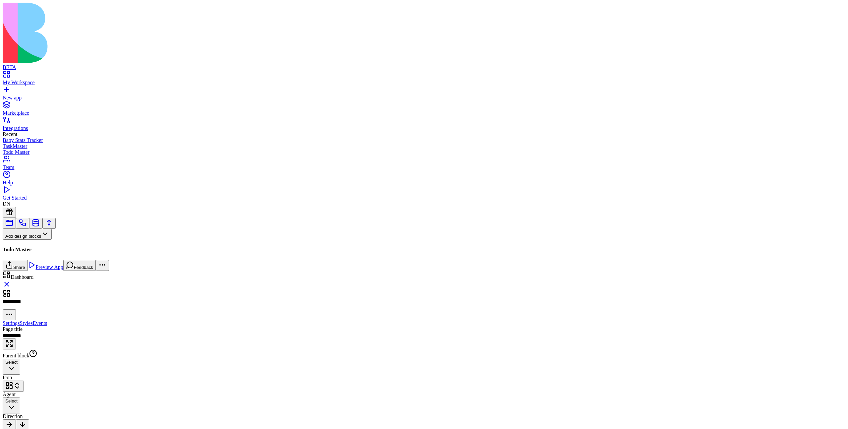
click at [75, 266] on link "Dashboard" at bounding box center [44, 277] width 83 height 23
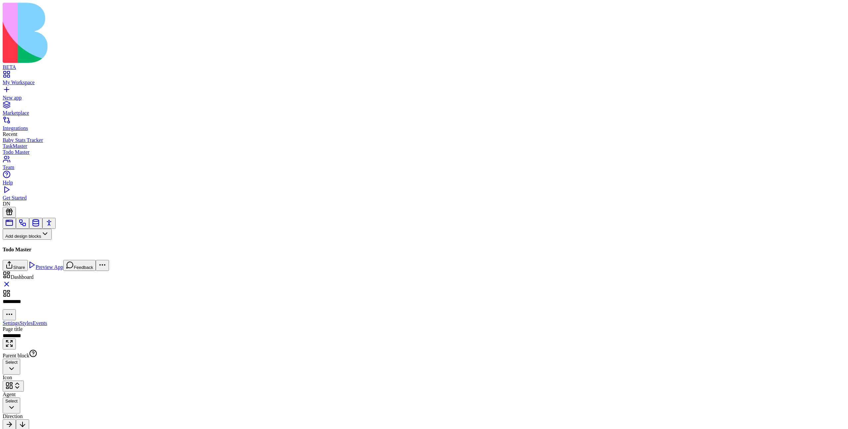
click at [27, 223] on link at bounding box center [23, 225] width 8 height 5
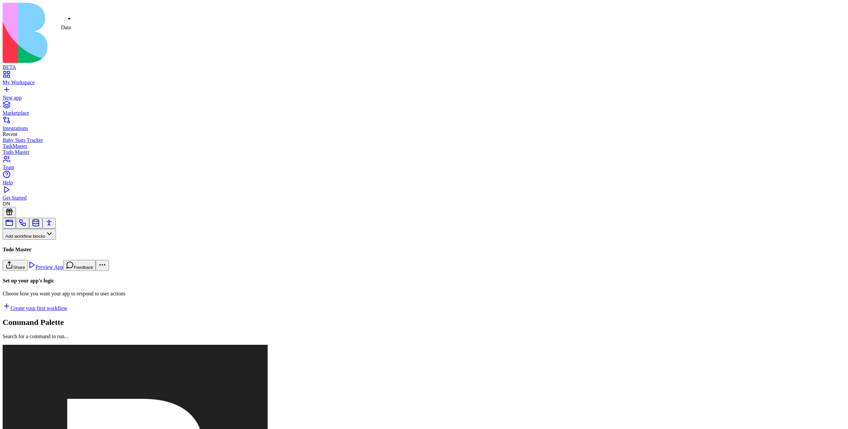
click at [40, 223] on link at bounding box center [36, 225] width 8 height 5
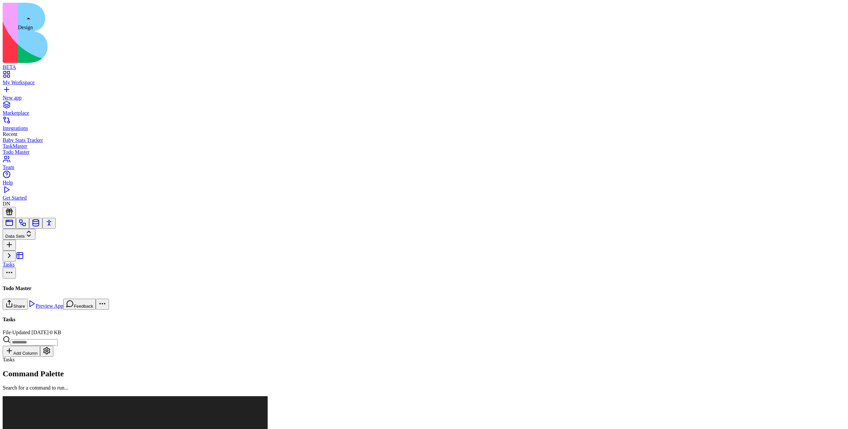
click at [13, 223] on link at bounding box center [9, 225] width 8 height 5
